Goal: Task Accomplishment & Management: Manage account settings

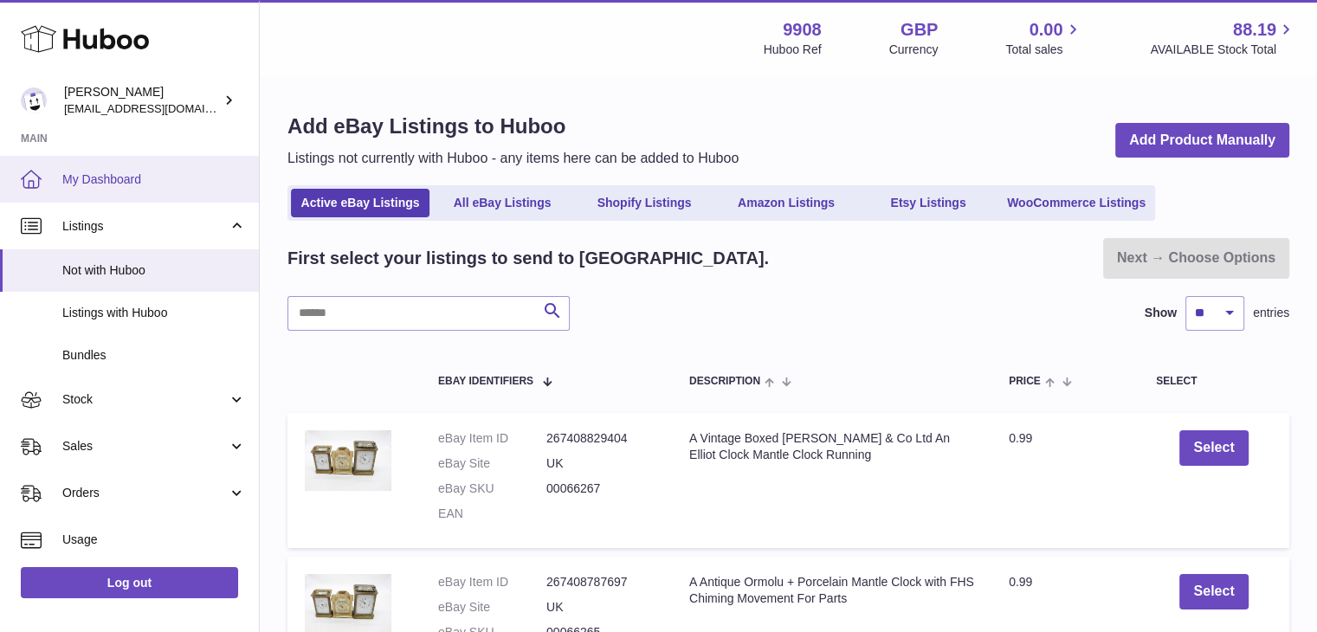
click at [139, 174] on span "My Dashboard" at bounding box center [154, 179] width 184 height 16
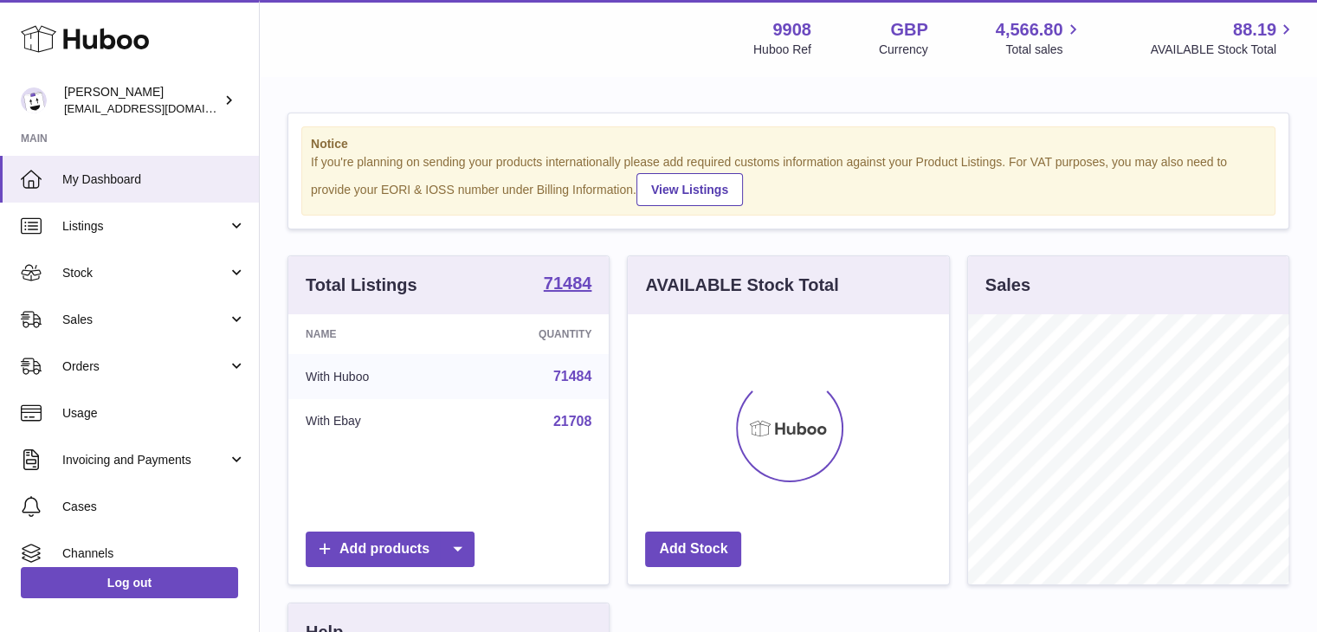
scroll to position [270, 321]
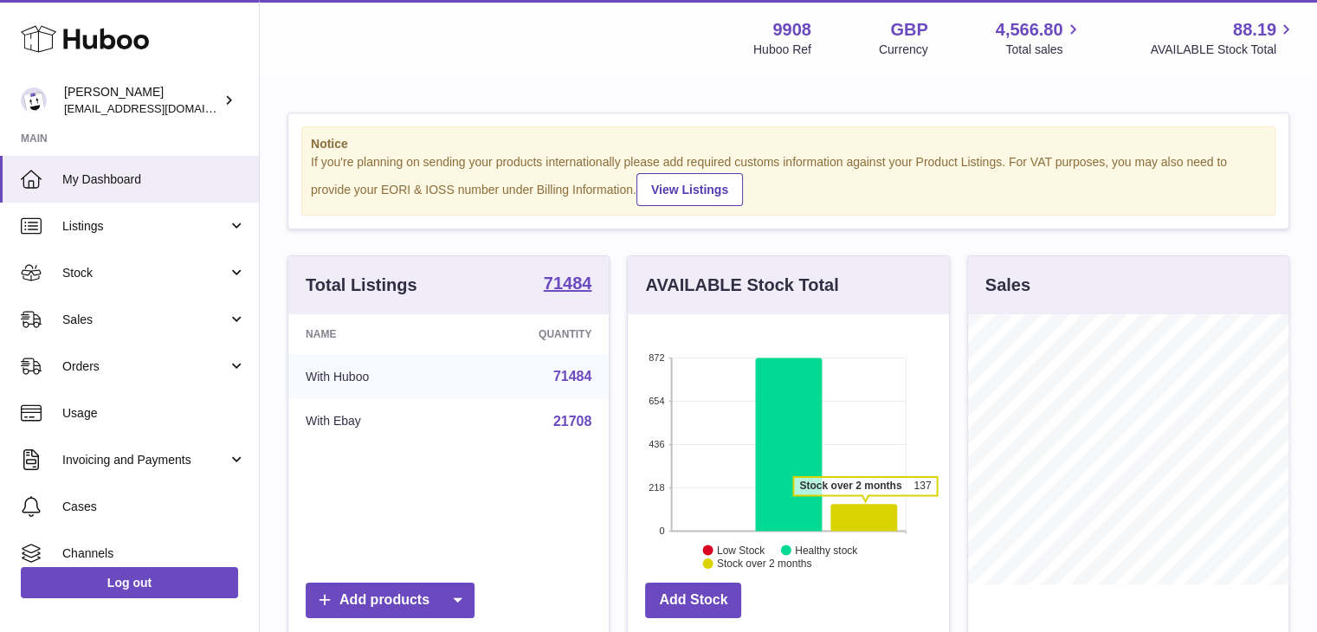
click at [865, 504] on icon at bounding box center [864, 517] width 67 height 27
